Goal: Information Seeking & Learning: Learn about a topic

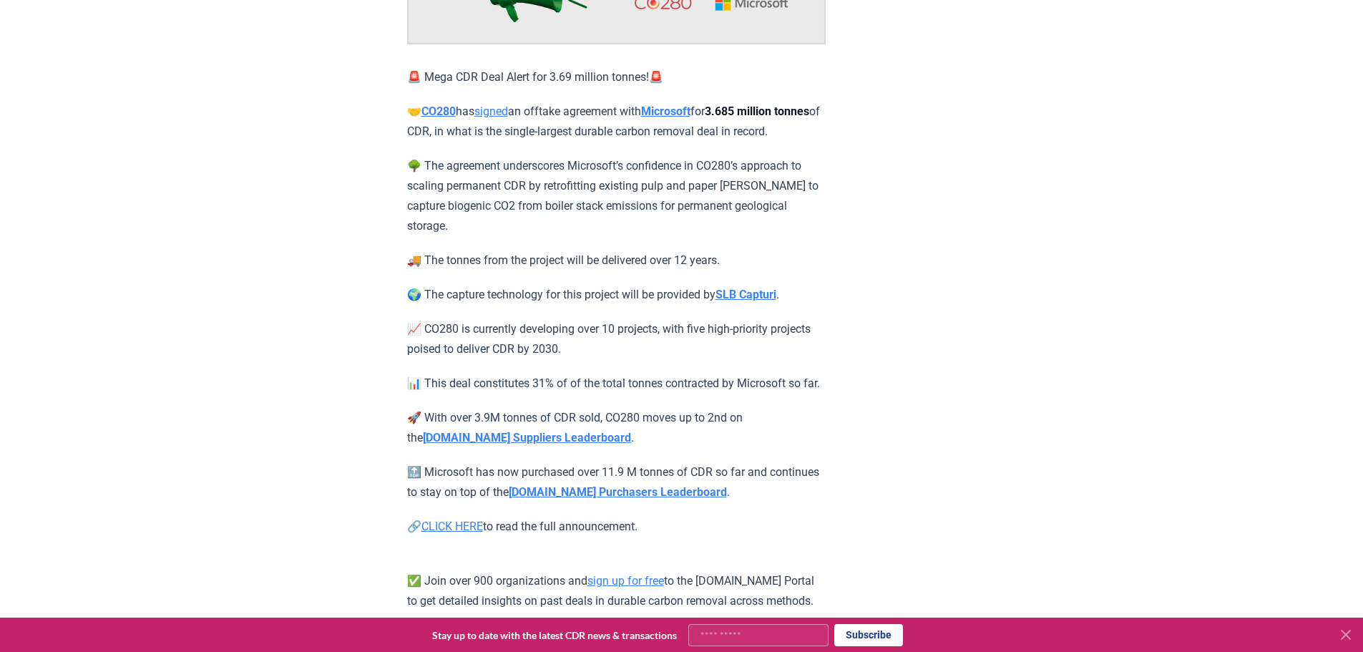
scroll to position [286, 0]
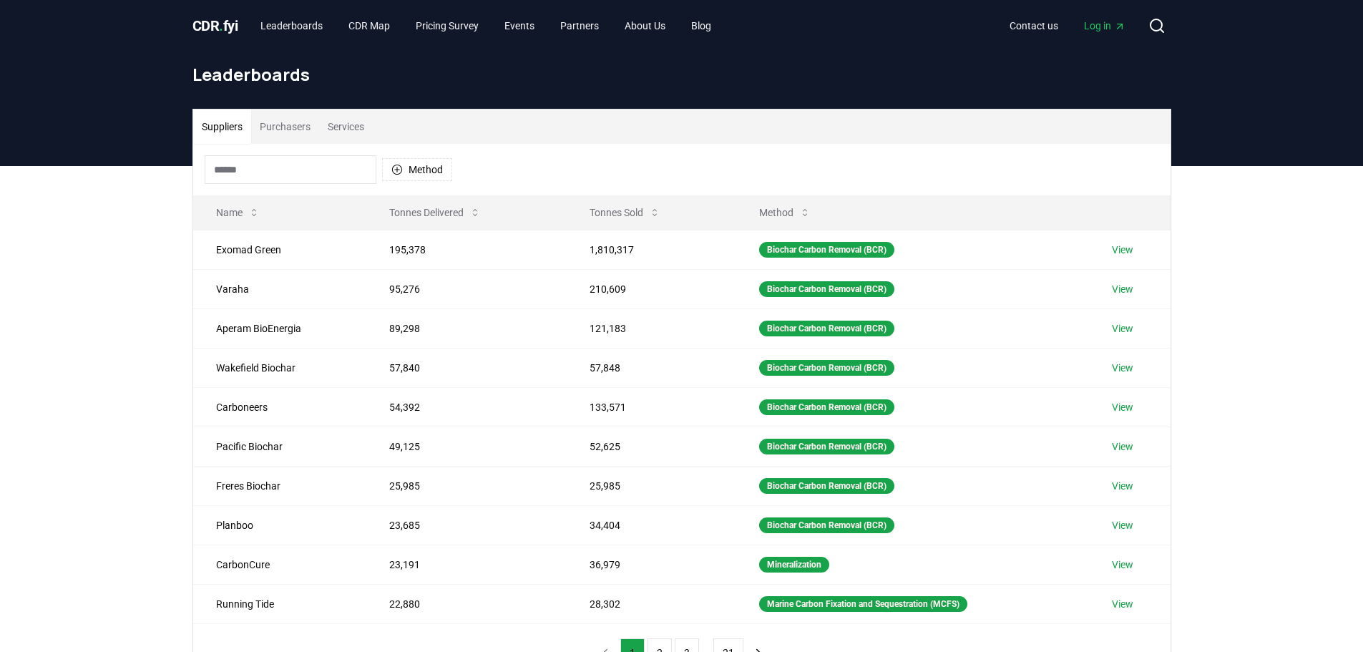
click at [281, 122] on button "Purchasers" at bounding box center [285, 126] width 68 height 34
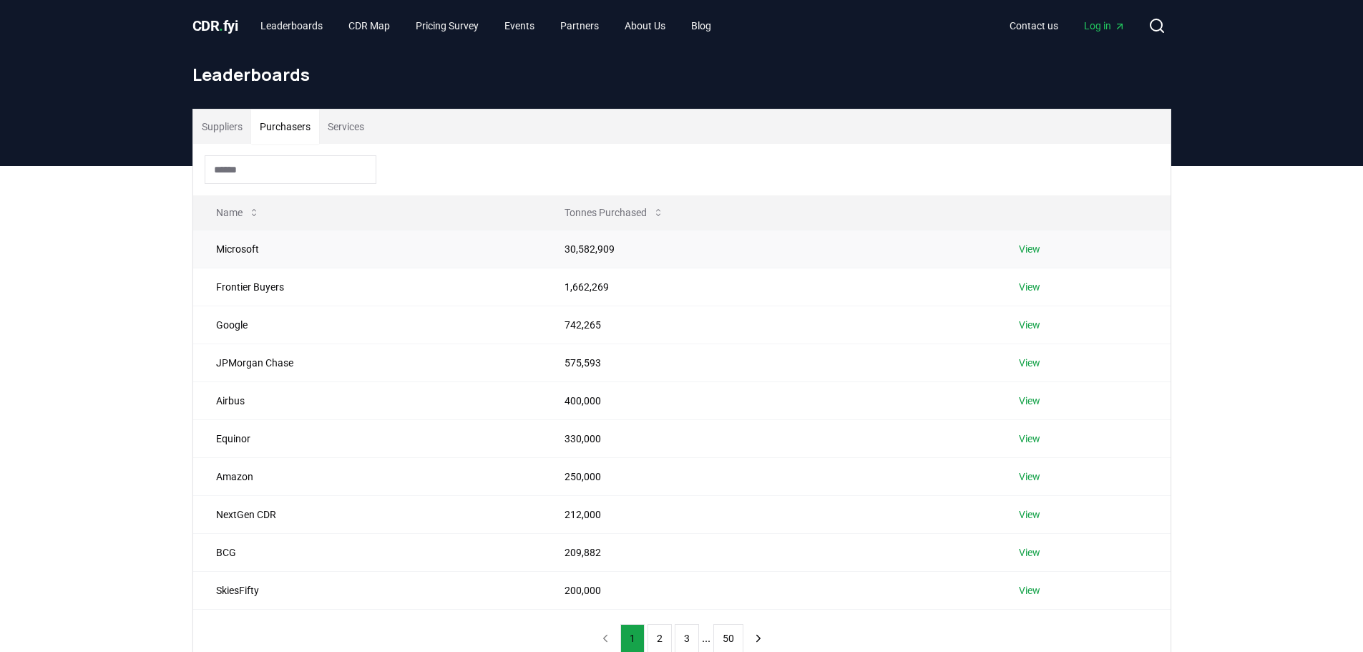
click at [1034, 248] on link "View" at bounding box center [1029, 249] width 21 height 14
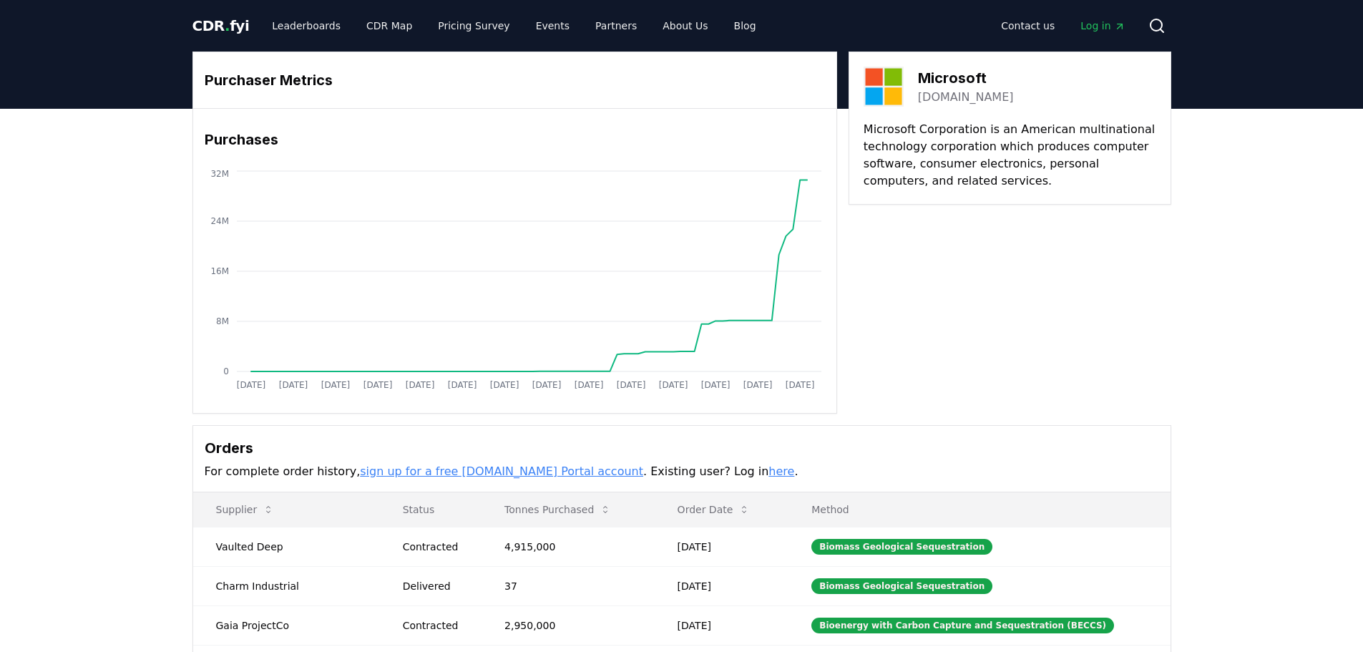
click at [917, 135] on p "Microsoft Corporation is an American multinational technology corporation which…" at bounding box center [1010, 155] width 293 height 69
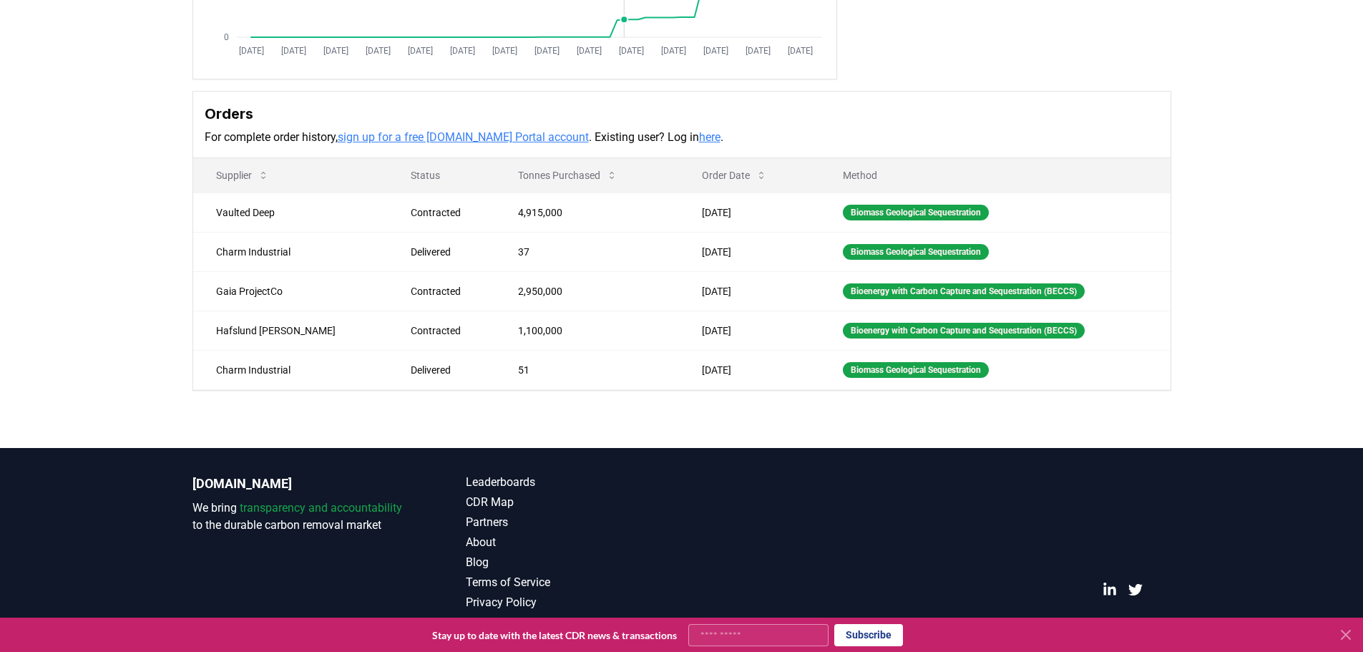
scroll to position [339, 0]
